Goal: Information Seeking & Learning: Stay updated

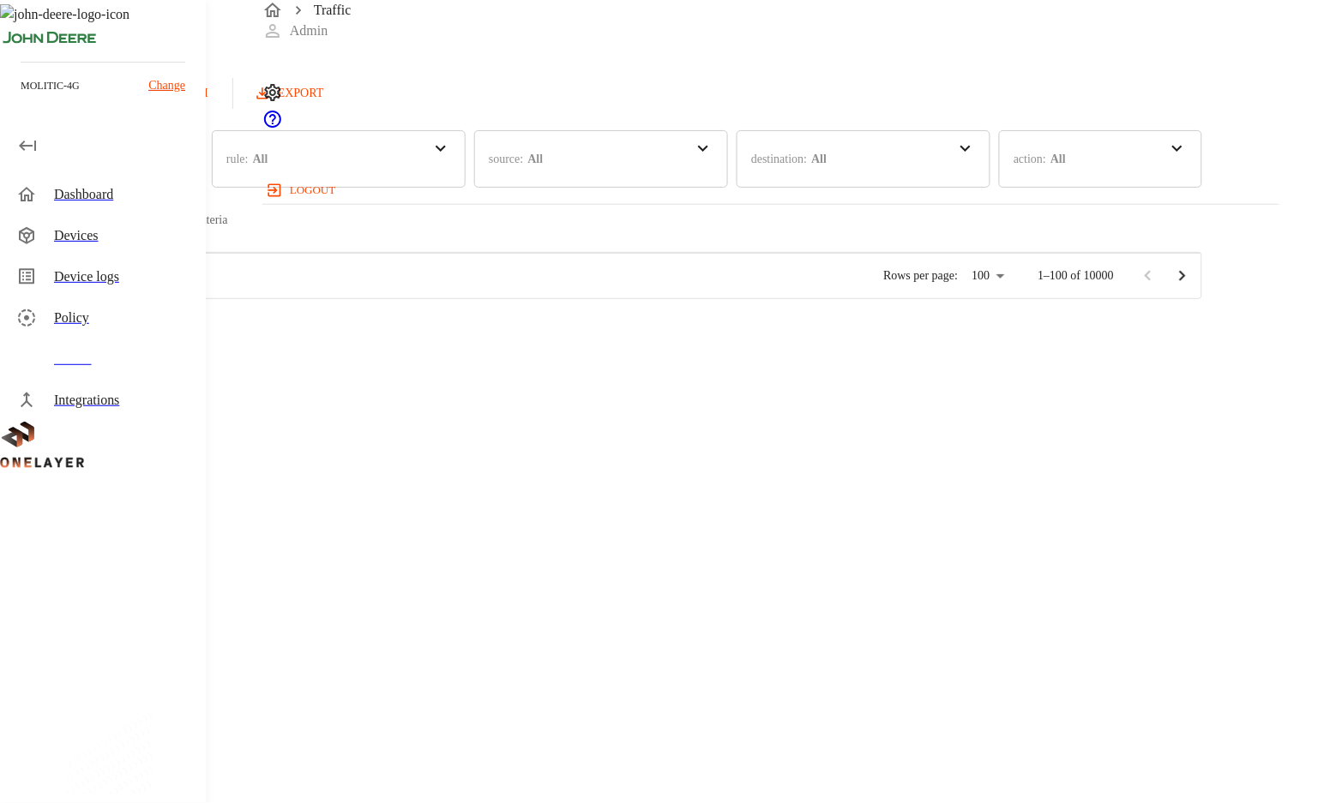
scroll to position [461, 1002]
click at [1192, 286] on icon "Go to next page" at bounding box center [1182, 276] width 21 height 21
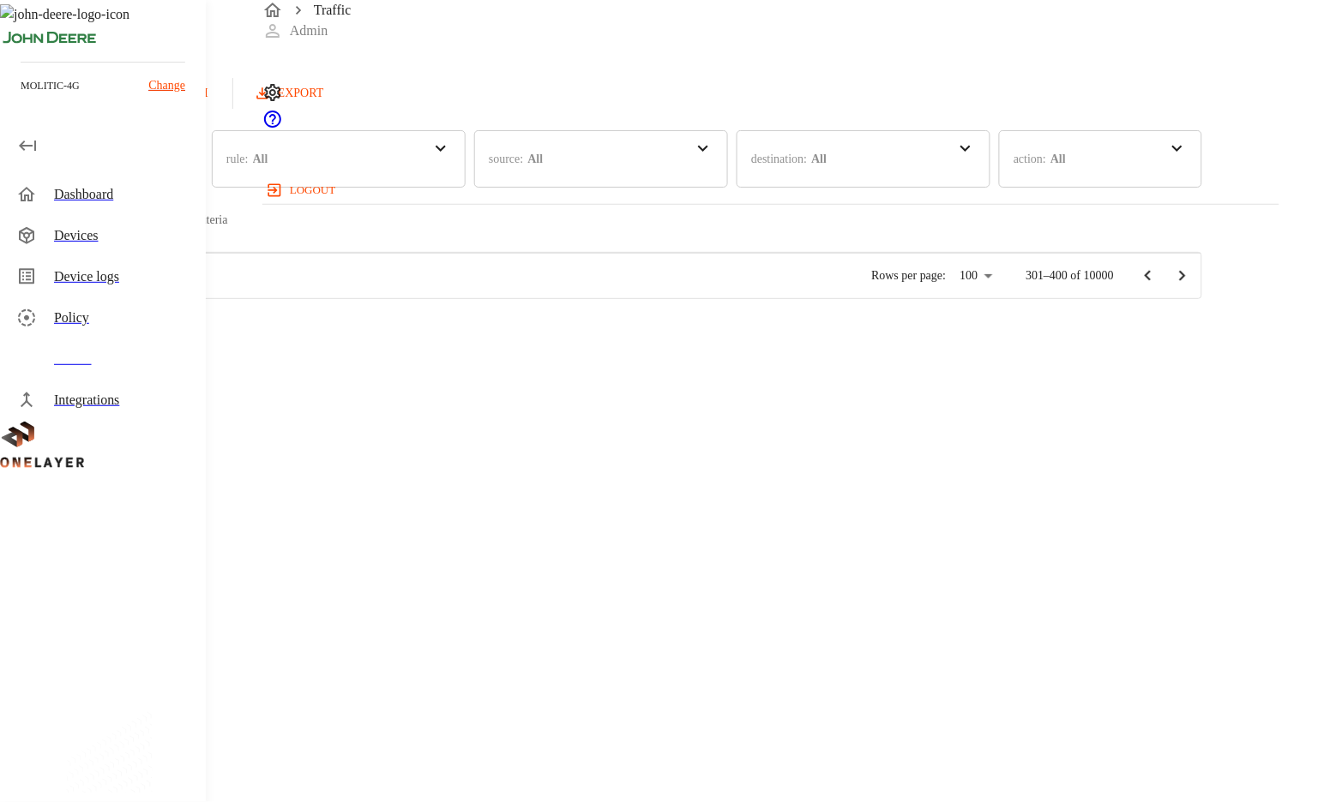
click at [1192, 286] on icon "Go to next page" at bounding box center [1182, 276] width 21 height 21
click at [1030, 299] on body "Traffic Admin logout molitic-4g Change Dashboard Devices Device logs Policy Tra…" at bounding box center [668, 149] width 1336 height 299
click at [1037, 768] on li "500" at bounding box center [1034, 768] width 48 height 31
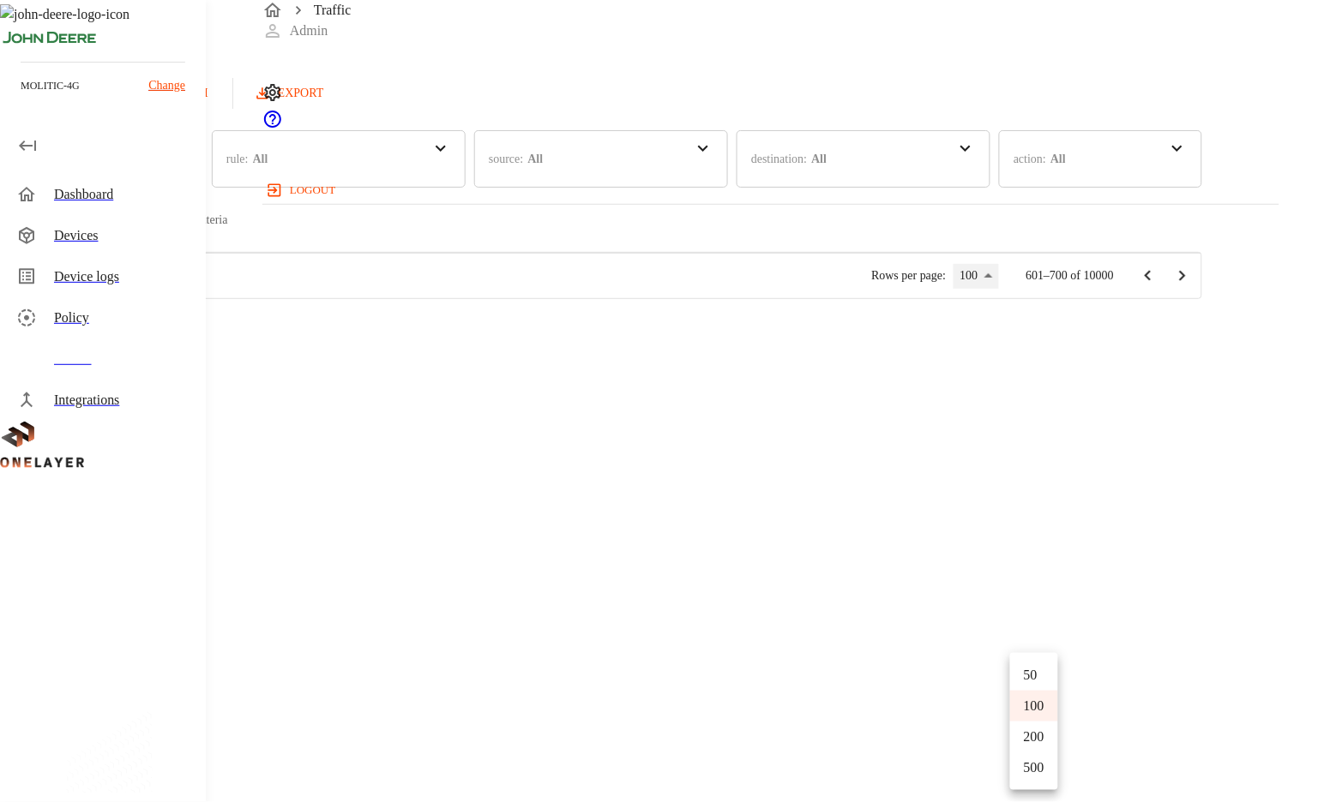
type input "***"
click at [1192, 286] on icon "Go to next page" at bounding box center [1182, 276] width 21 height 21
click at [1202, 252] on div at bounding box center [601, 252] width 1202 height 0
click at [1192, 286] on icon "Go to next page" at bounding box center [1182, 276] width 21 height 21
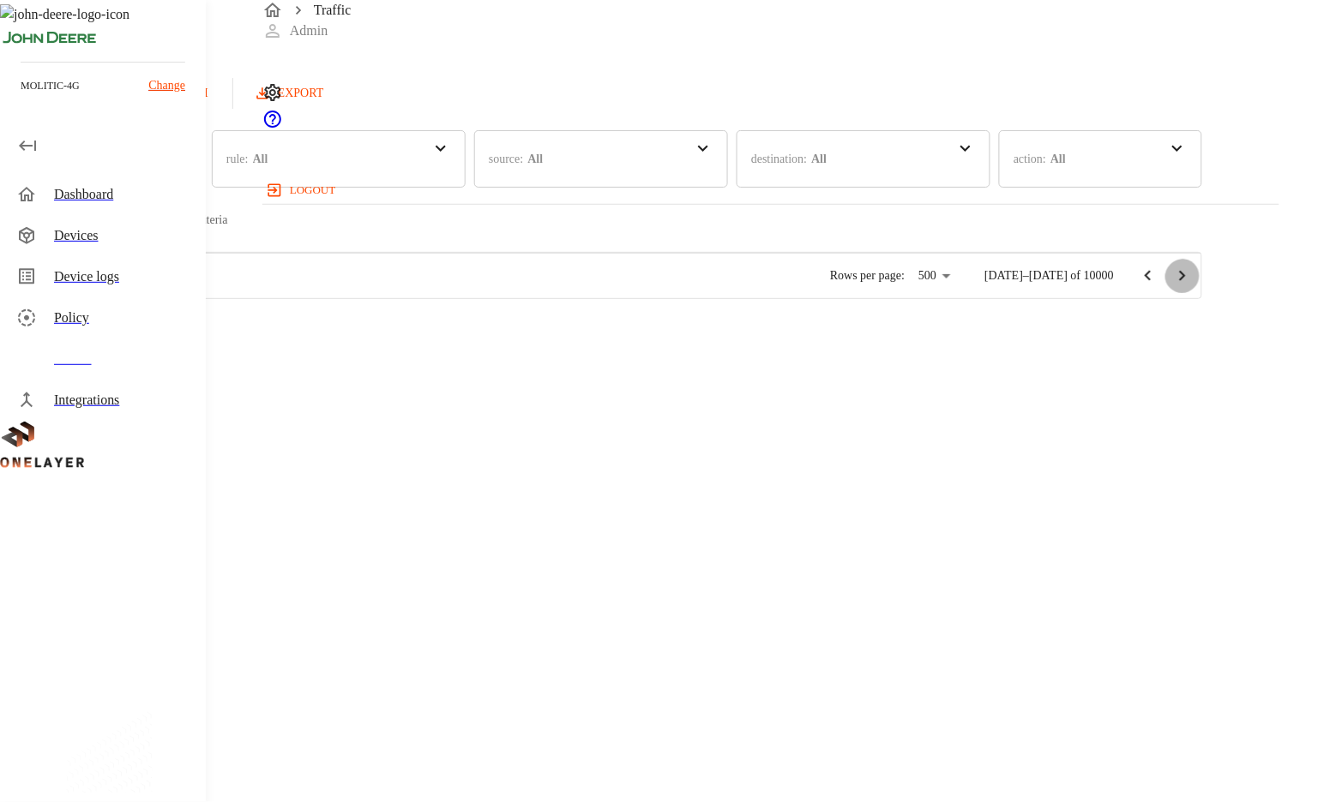
click at [1192, 286] on icon "Go to next page" at bounding box center [1182, 276] width 21 height 21
click at [1186, 281] on icon "Go to next page" at bounding box center [1183, 276] width 6 height 10
click at [1192, 286] on icon "Go to next page" at bounding box center [1182, 276] width 21 height 21
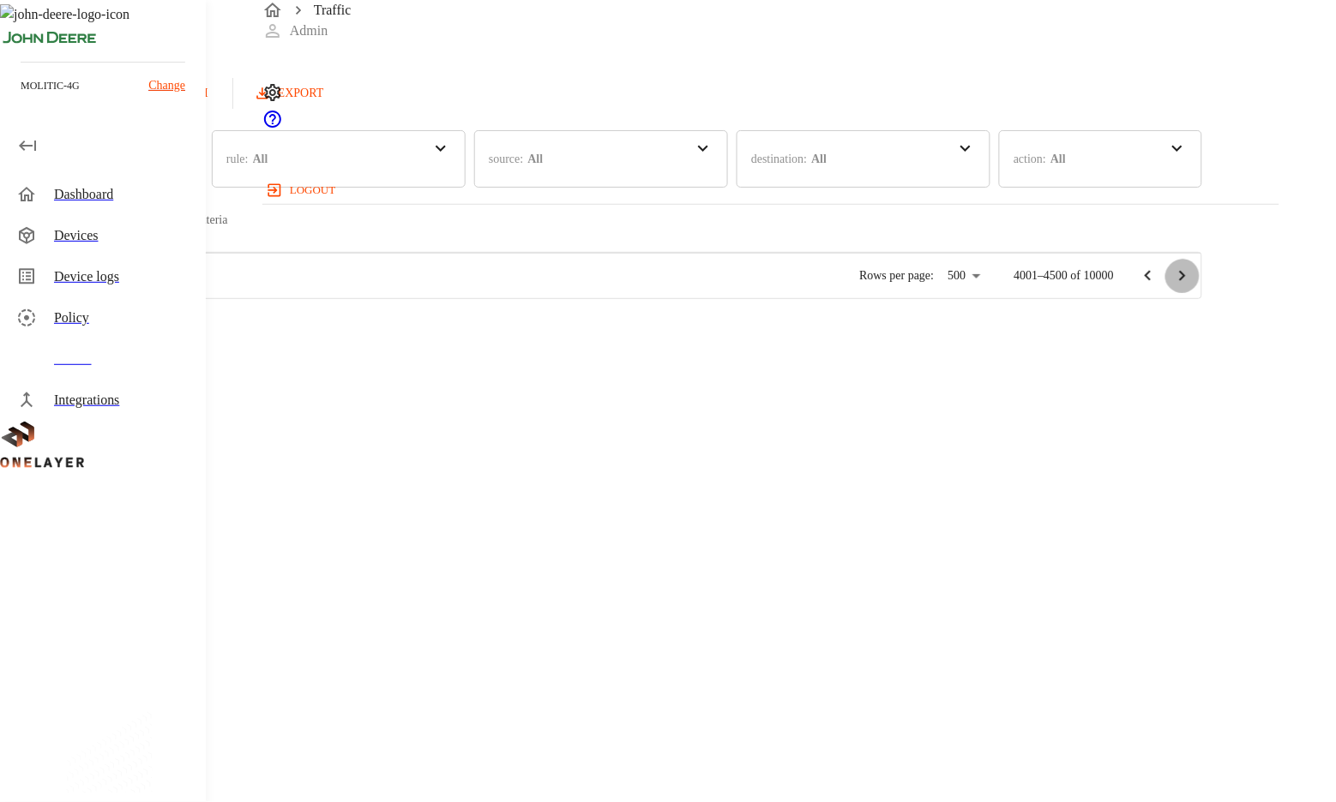
click at [1192, 286] on icon "Go to next page" at bounding box center [1182, 276] width 21 height 21
click at [1186, 281] on icon "Go to next page" at bounding box center [1183, 276] width 6 height 10
click at [214, 104] on button "Refresh" at bounding box center [171, 94] width 87 height 32
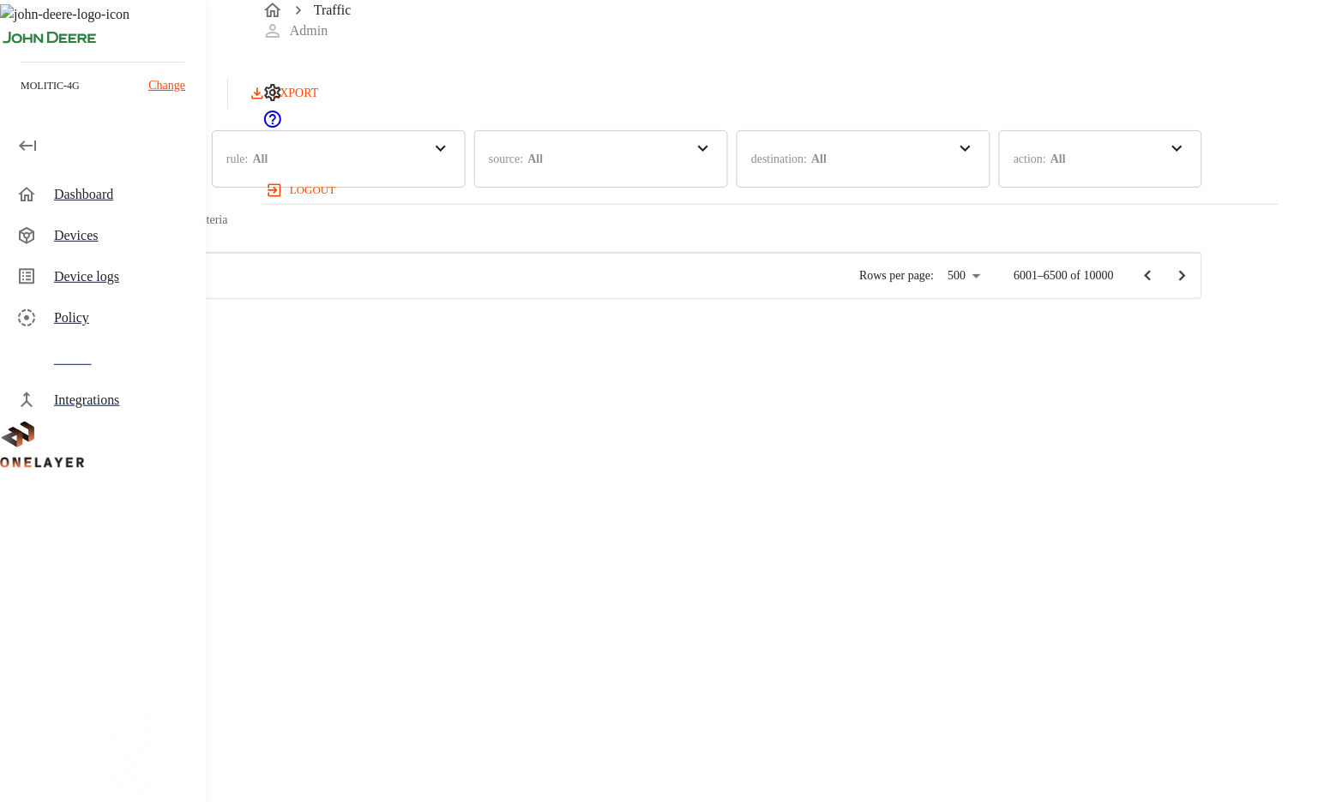
click at [209, 96] on button "Refresh" at bounding box center [166, 94] width 87 height 32
click at [109, 244] on div "Devices" at bounding box center [123, 235] width 138 height 21
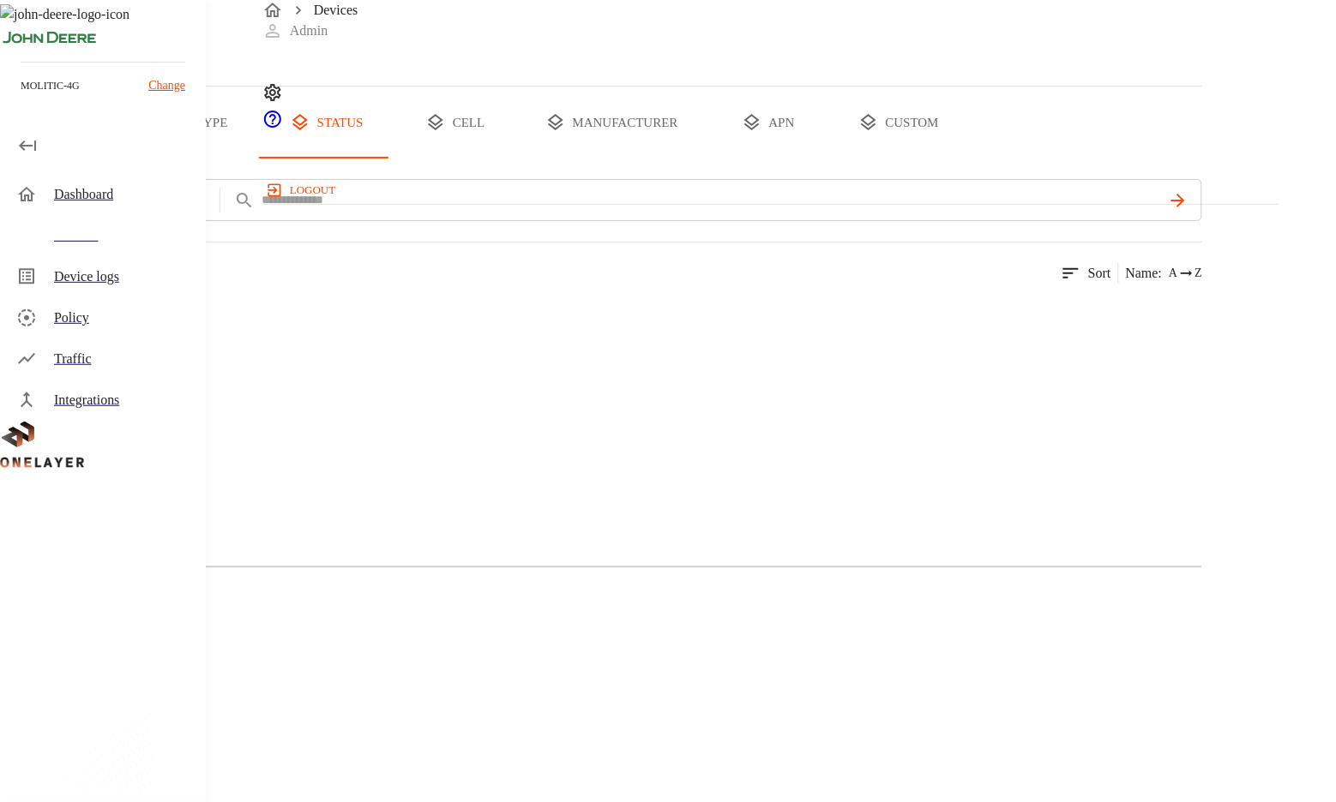
click at [124, 351] on div "Traffic" at bounding box center [123, 359] width 138 height 21
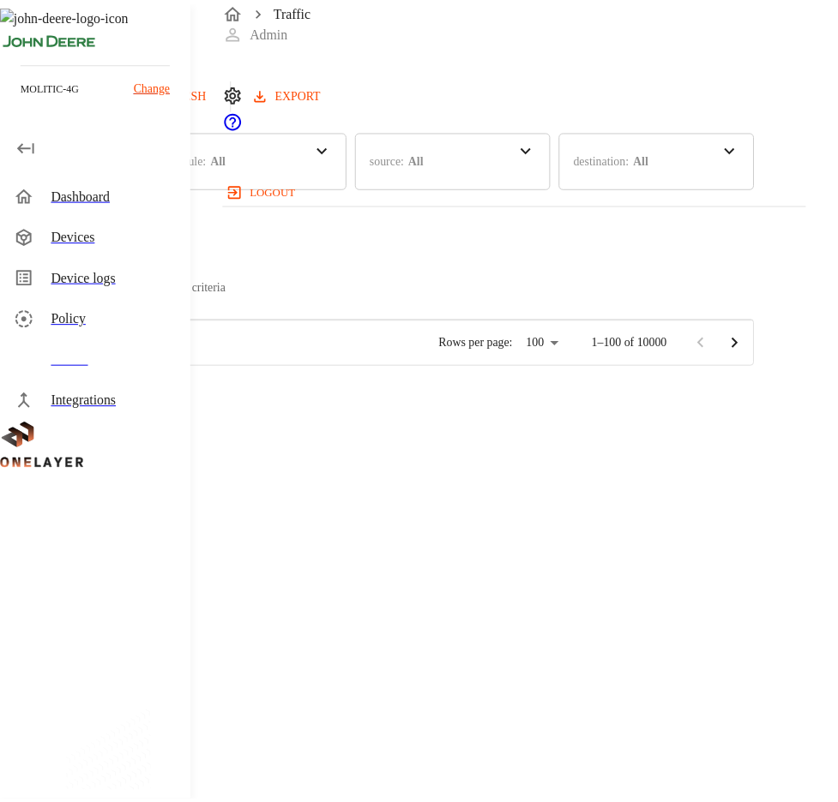
scroll to position [460, 566]
